Goal: Task Accomplishment & Management: Complete application form

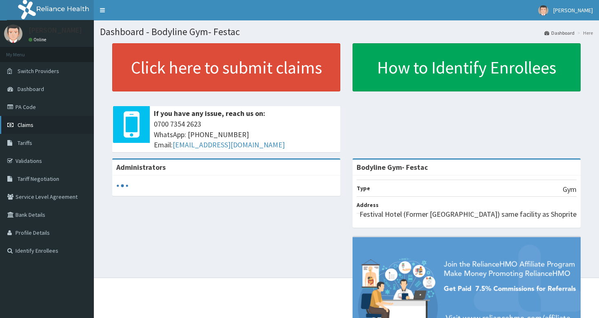
click at [25, 124] on span "Claims" at bounding box center [26, 124] width 16 height 7
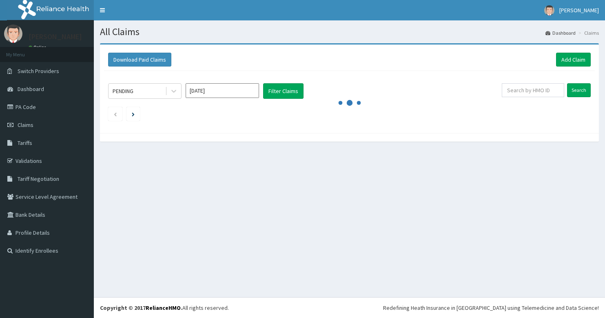
click at [566, 61] on link "Add Claim" at bounding box center [573, 60] width 35 height 14
